Goal: Information Seeking & Learning: Learn about a topic

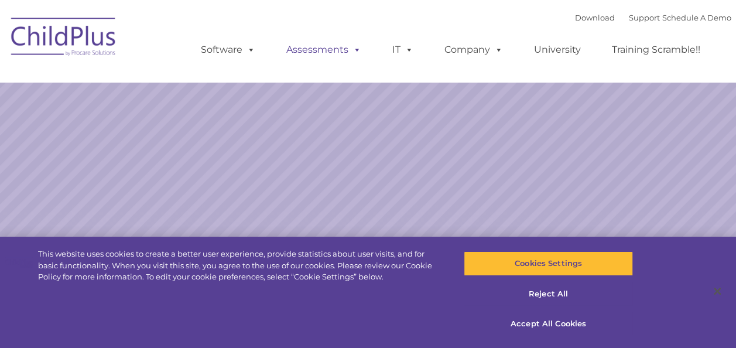
select select "MEDIUM"
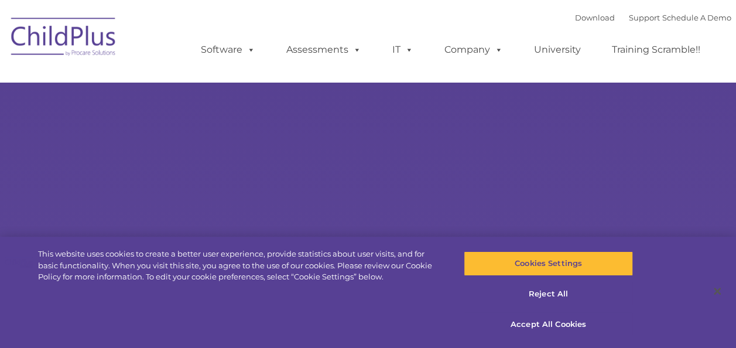
select select "MEDIUM"
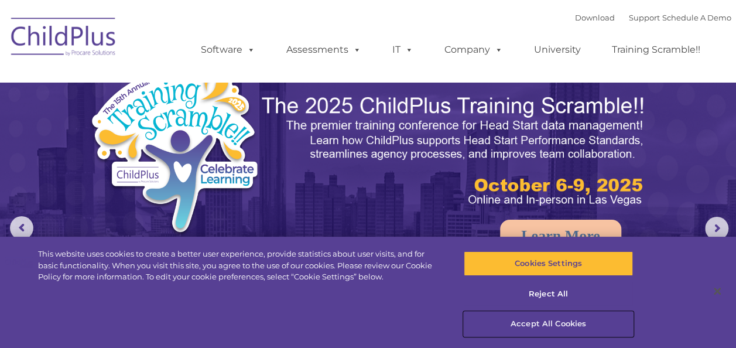
click at [532, 321] on button "Accept All Cookies" at bounding box center [548, 324] width 169 height 25
